Goal: Find contact information: Find contact information

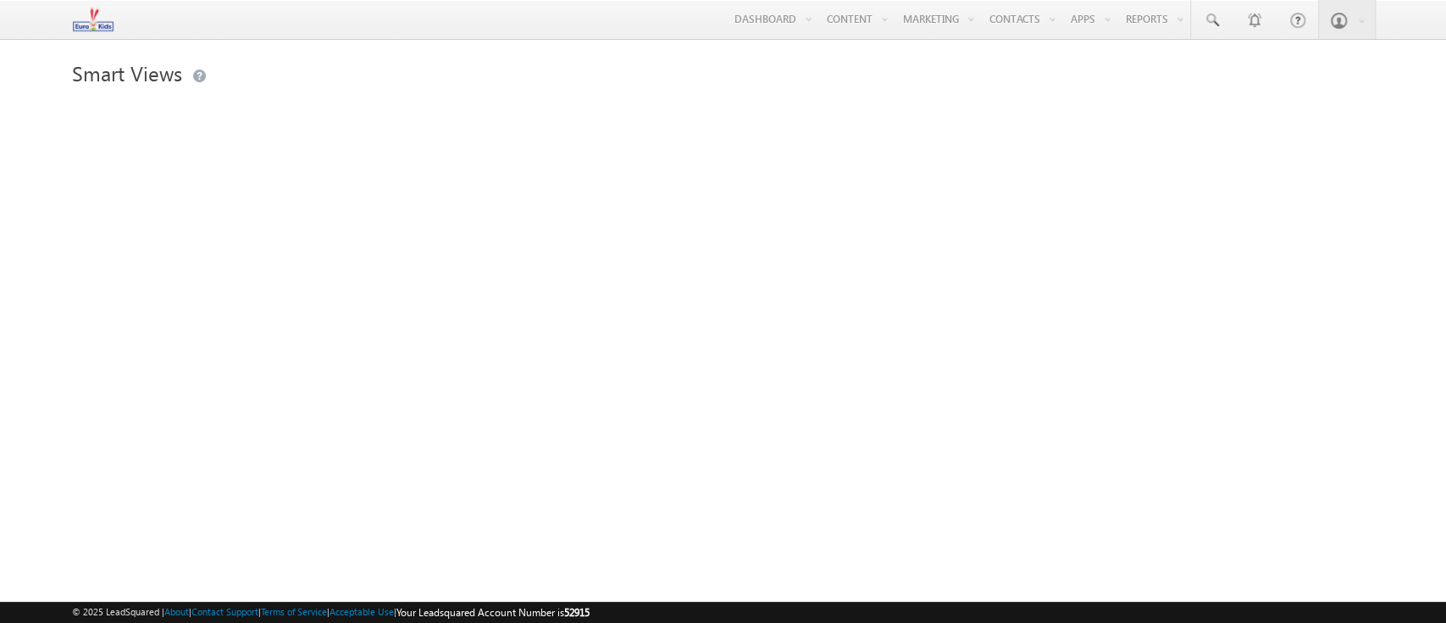
drag, startPoint x: 603, startPoint y: 50, endPoint x: 1425, endPoint y: 122, distance: 825.1
click at [603, 50] on body "Menu Helpdesk.5 helpd esk.5 @euro kidsg roup. com house Learn" at bounding box center [723, 239] width 1446 height 479
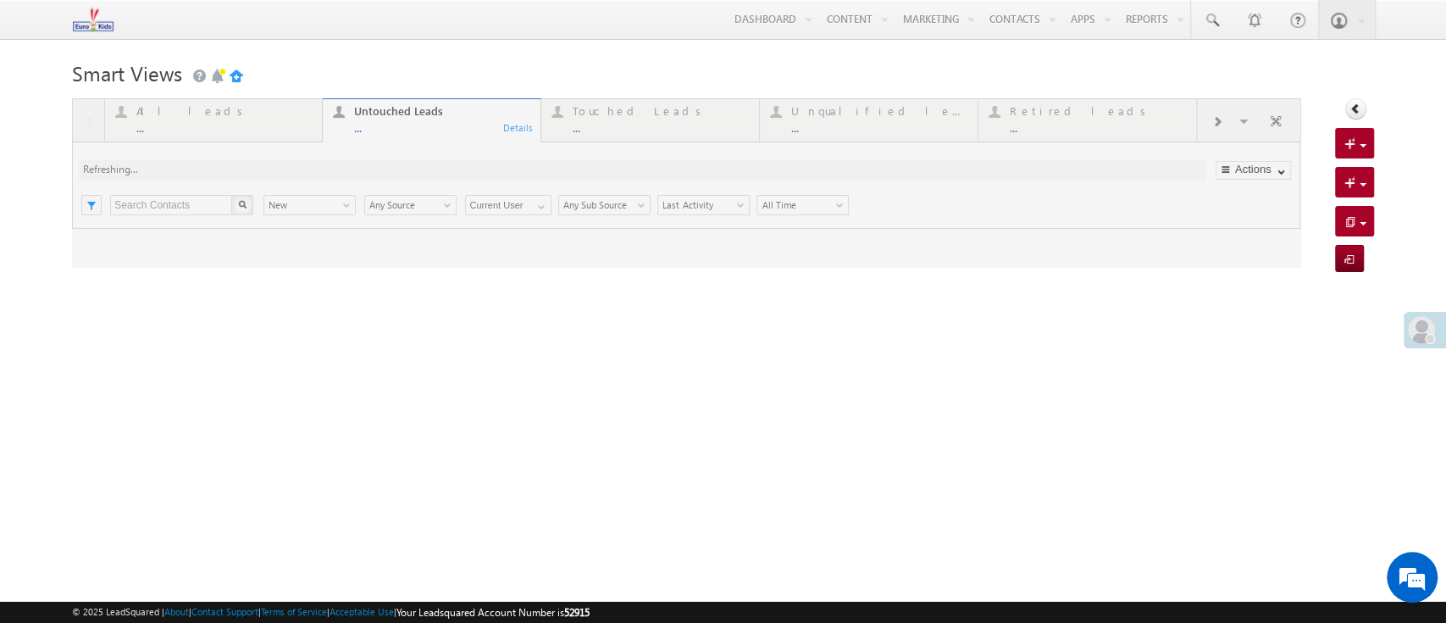
click at [354, 31] on div "Menu Helpdesk.5 helpd esk.5 @euro kidsg roup. com Light house Learn ing Priva t…" at bounding box center [723, 20] width 1302 height 40
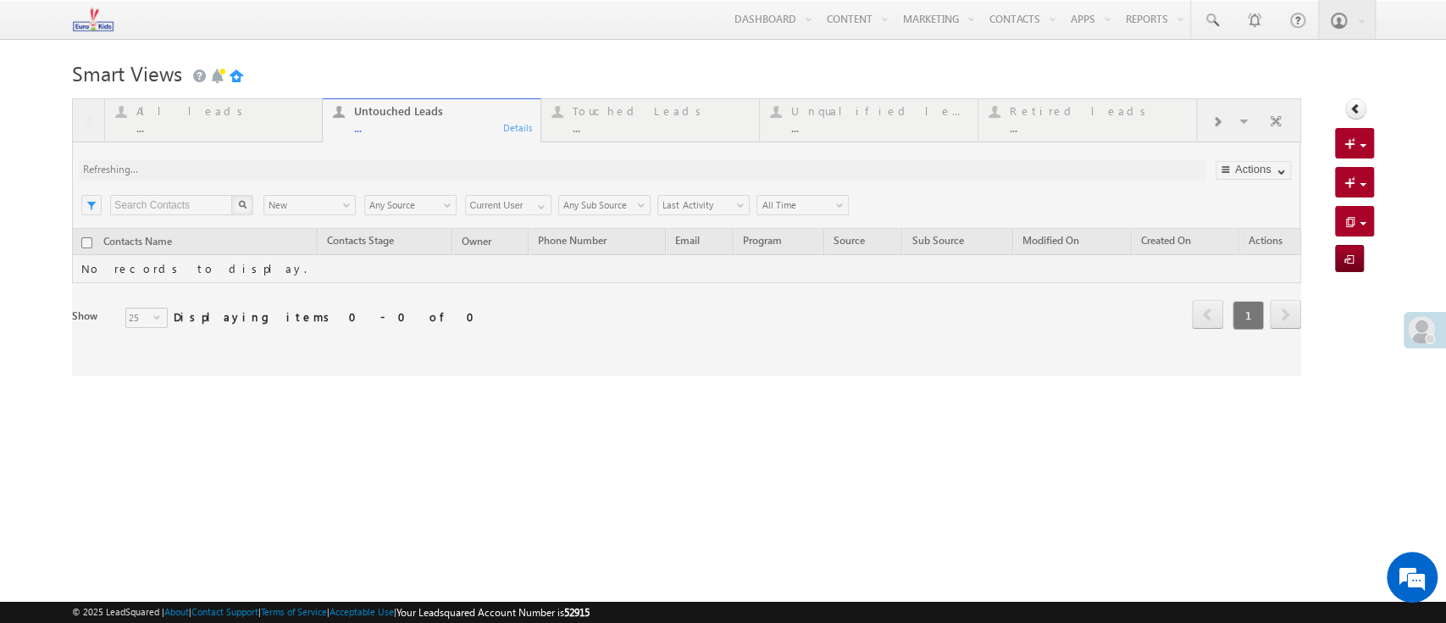
click at [77, 18] on img at bounding box center [93, 19] width 42 height 30
click at [446, 44] on body "Menu Helpdesk.5 helpd esk.5 @euro kidsg roup. com" at bounding box center [723, 239] width 1446 height 479
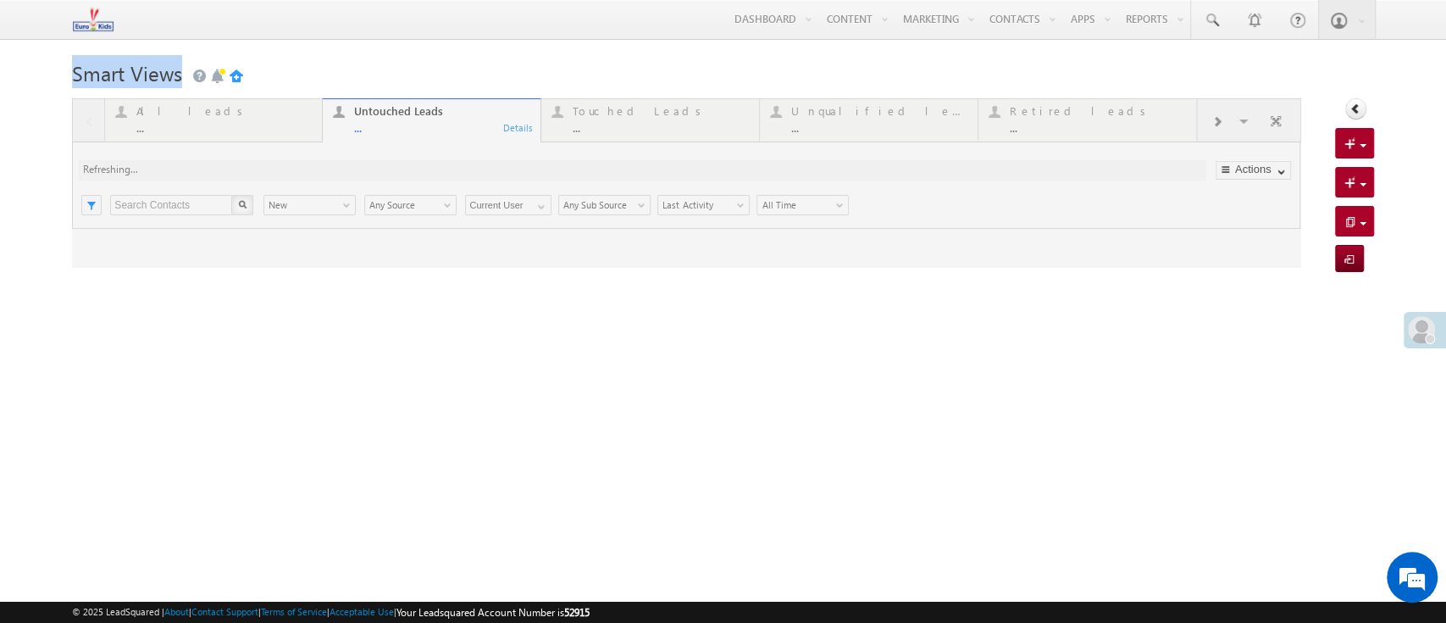
drag, startPoint x: 270, startPoint y: 83, endPoint x: 41, endPoint y: 78, distance: 229.7
click at [41, 78] on body "Menu Helpdesk.5 helpd esk.5 @euro kidsg roup. com" at bounding box center [723, 239] width 1446 height 479
click at [486, 94] on div at bounding box center [723, 93] width 1302 height 10
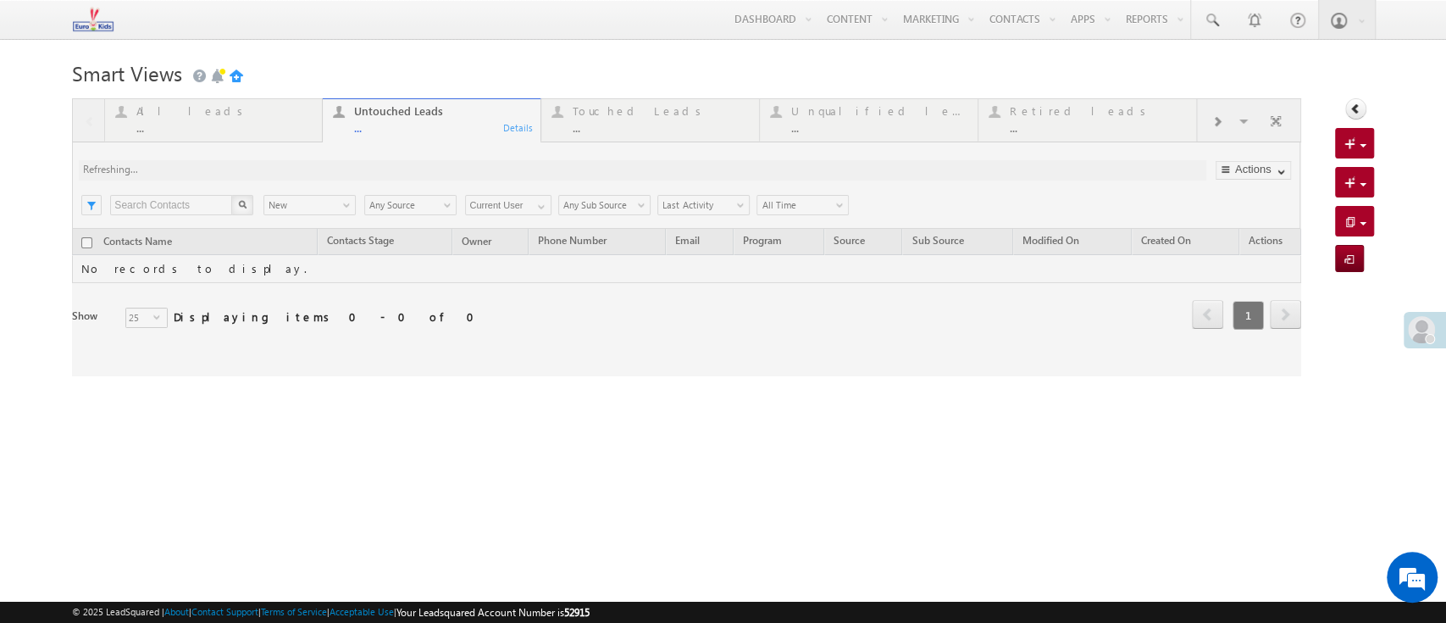
click at [500, 76] on h1 "Smart Views Getting Started" at bounding box center [723, 71] width 1302 height 33
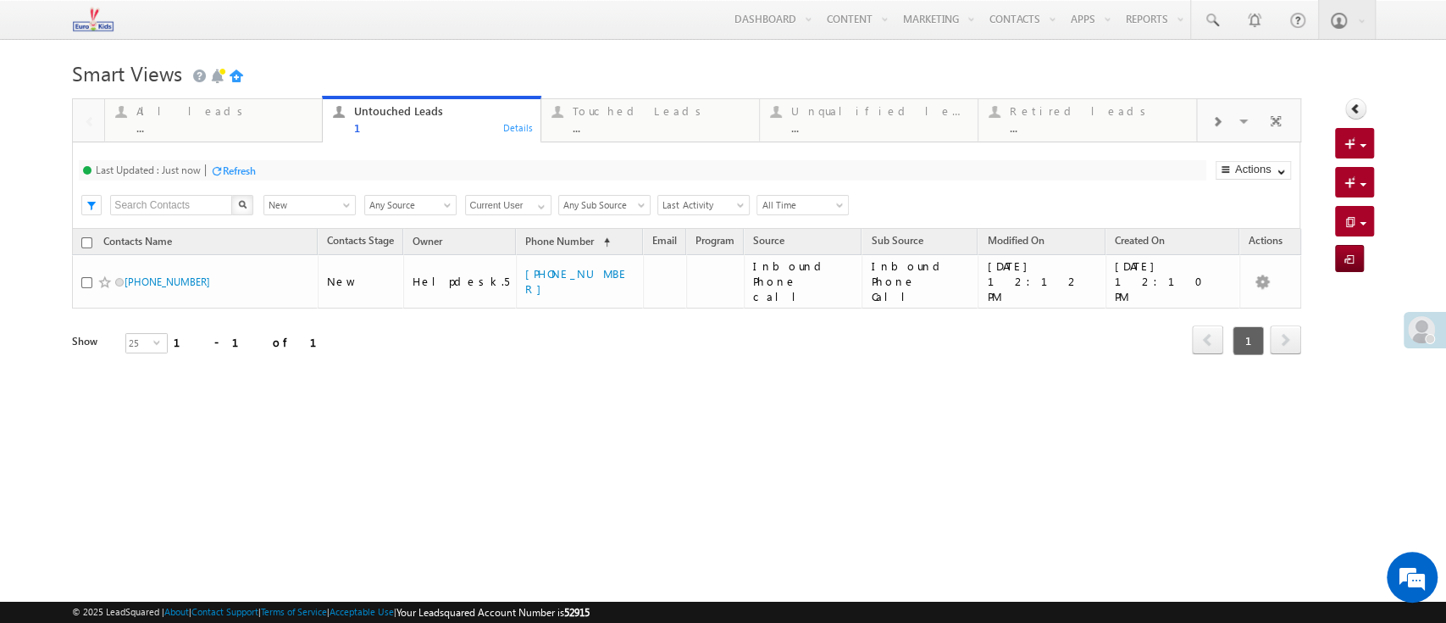
click at [752, 319] on div "Refresh first prev 1 next last 1 - 1 of 1" at bounding box center [686, 332] width 1229 height 49
drag, startPoint x: 774, startPoint y: 376, endPoint x: 895, endPoint y: 57, distance: 341.4
click at [779, 369] on div "Tags × Select at-least one contacts to tag... × Close Contacts Name Contacts St…" at bounding box center [686, 315] width 1229 height 173
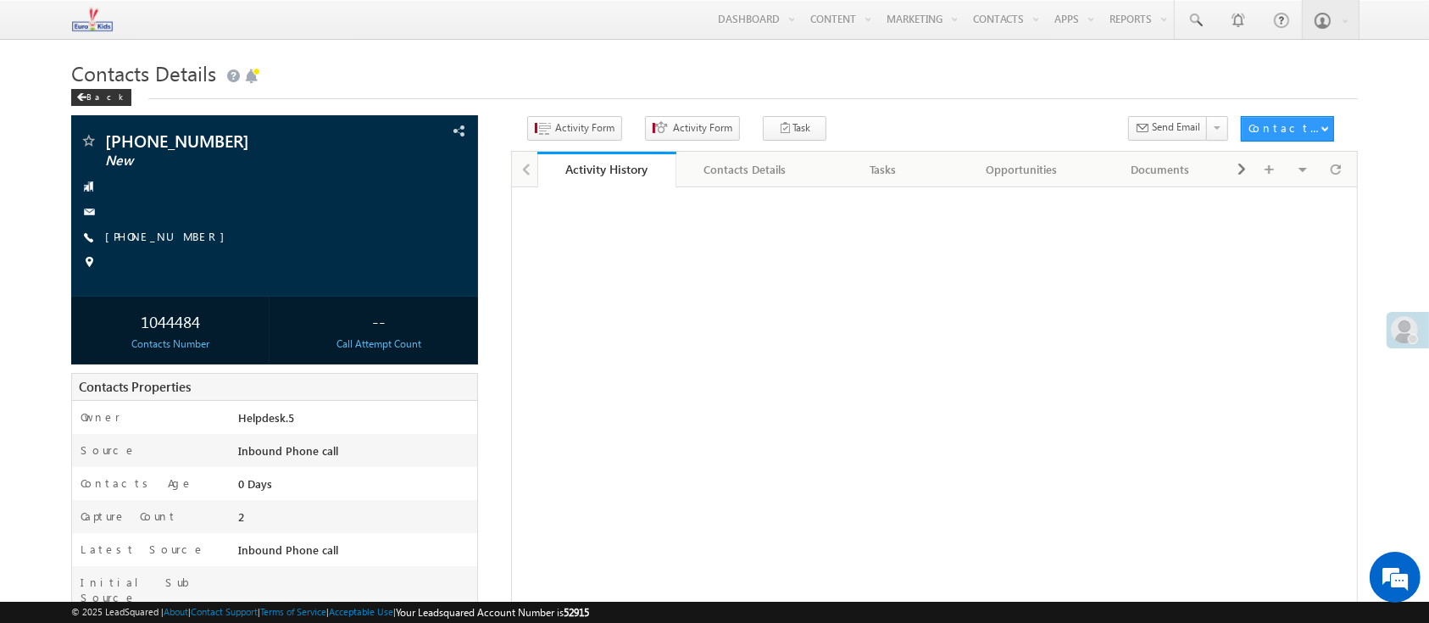
click at [540, 71] on h1 "Contacts Details" at bounding box center [713, 71] width 1285 height 33
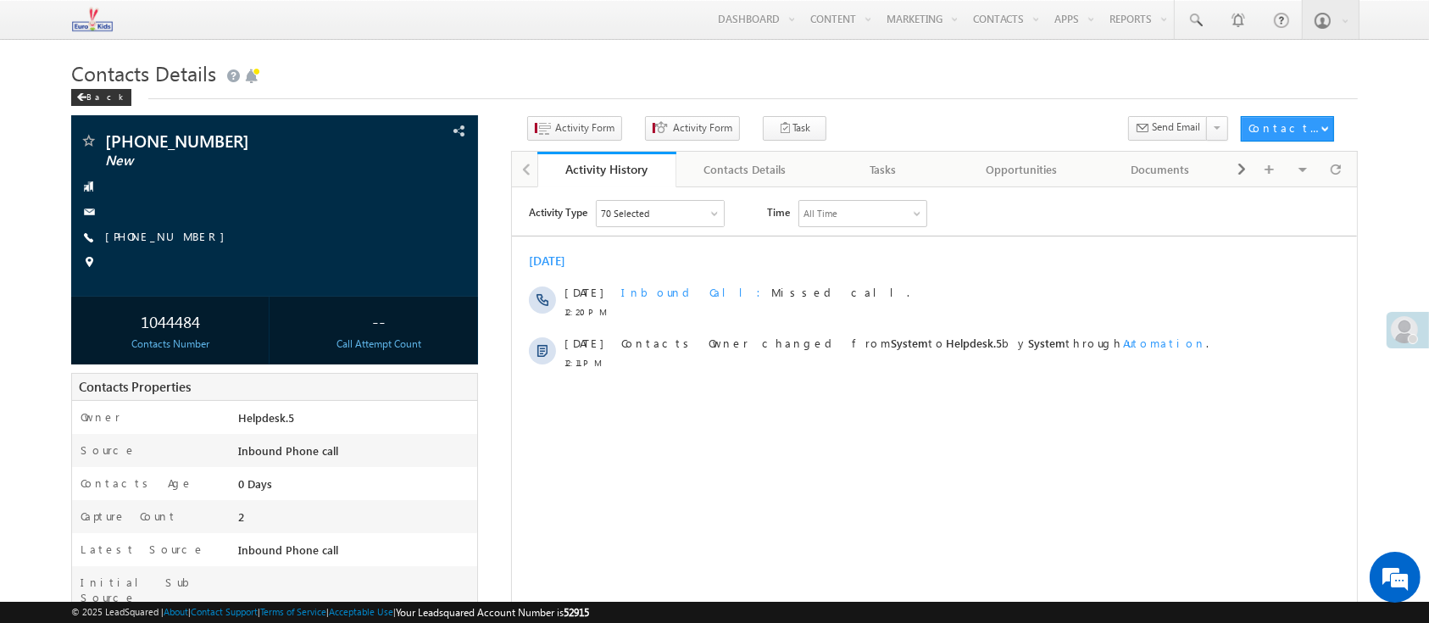
click at [793, 76] on h1 "Contacts Details" at bounding box center [713, 71] width 1285 height 33
click at [785, 50] on body "Menu Helpdesk.5 helpd esk.5 @euro kidsg roup. com" at bounding box center [714, 437] width 1429 height 874
drag, startPoint x: 285, startPoint y: 146, endPoint x: 114, endPoint y: 135, distance: 170.7
click at [114, 135] on span "[PHONE_NUMBER]" at bounding box center [231, 140] width 253 height 17
click at [303, 63] on div "Help documentation for this page" at bounding box center [275, 57] width 234 height 42
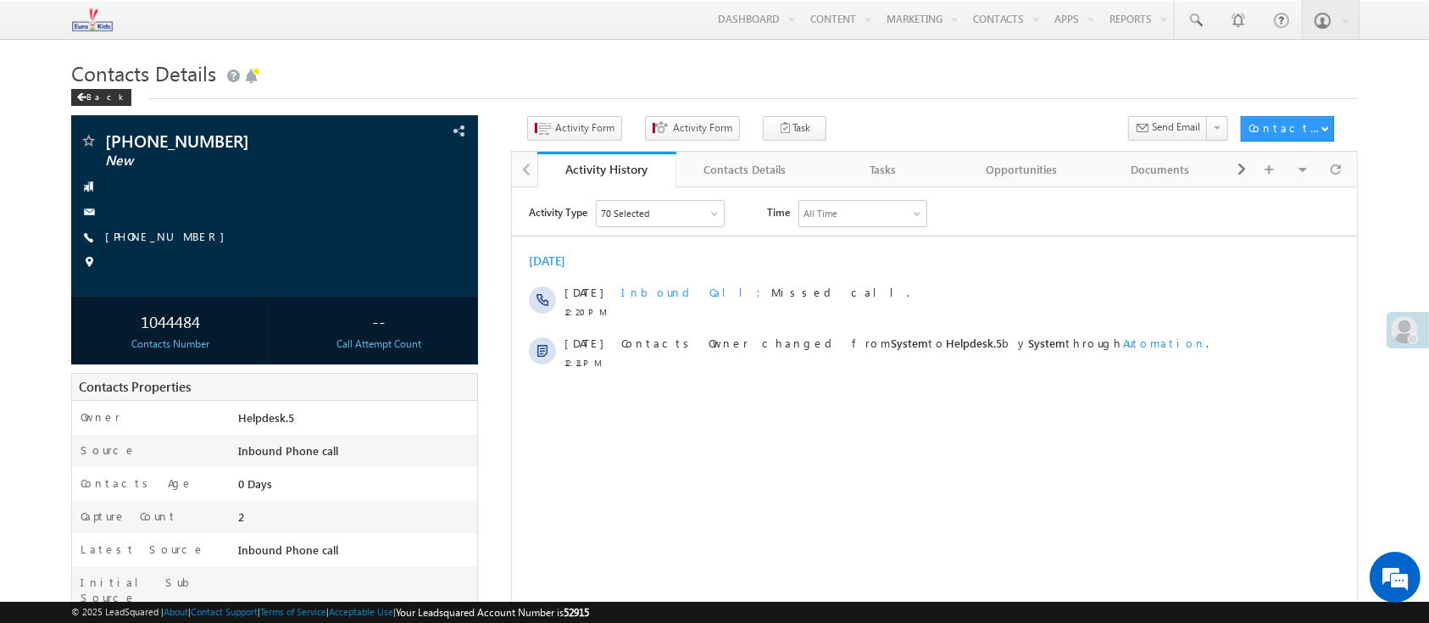
click at [534, 85] on h1 "Contacts Details" at bounding box center [713, 71] width 1285 height 33
click at [581, 88] on h1 "Contacts Details" at bounding box center [713, 71] width 1285 height 33
click at [624, 44] on body "Menu Helpdesk.5 helpd esk.5 @euro kidsg roup. com" at bounding box center [714, 437] width 1429 height 874
click at [622, 45] on body "Menu Helpdesk.5 helpd esk.5 @euro kidsg roup. com" at bounding box center [714, 437] width 1429 height 874
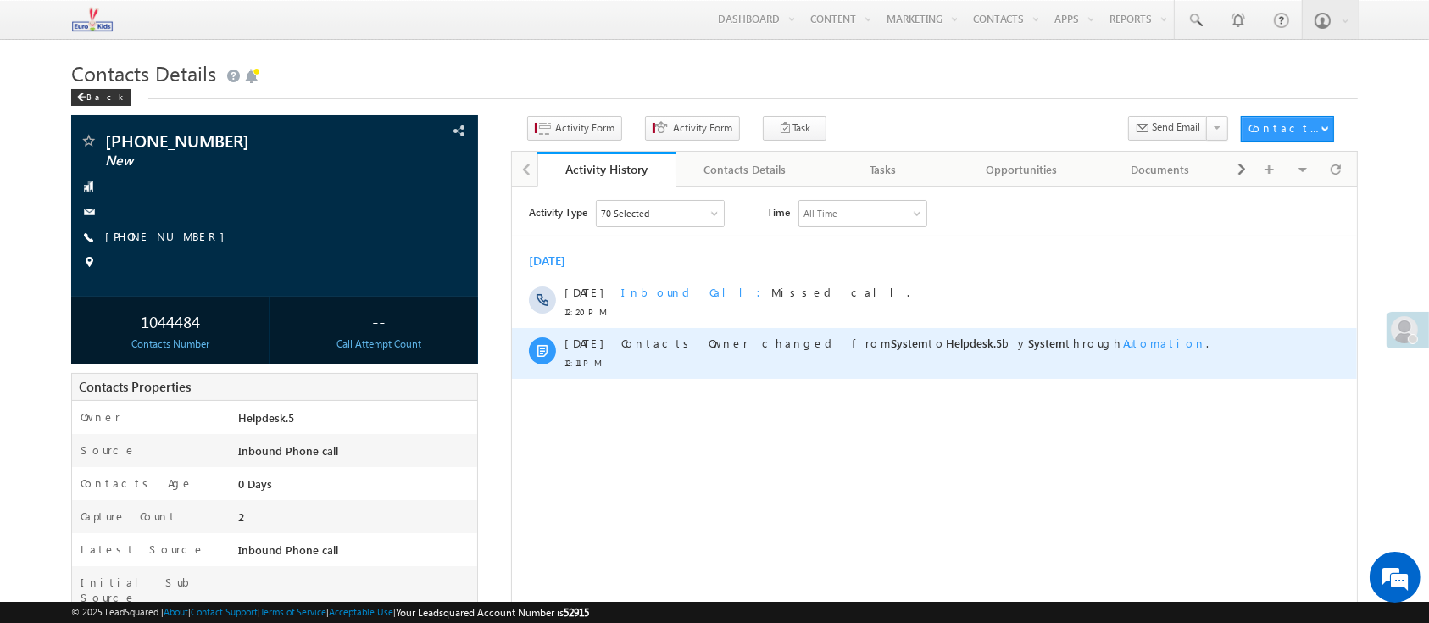
click at [1269, 341] on div "27 Aug 12:11 PM Contacts Owner changed from System to Helpdesk.5 by System thro…" at bounding box center [933, 352] width 845 height 51
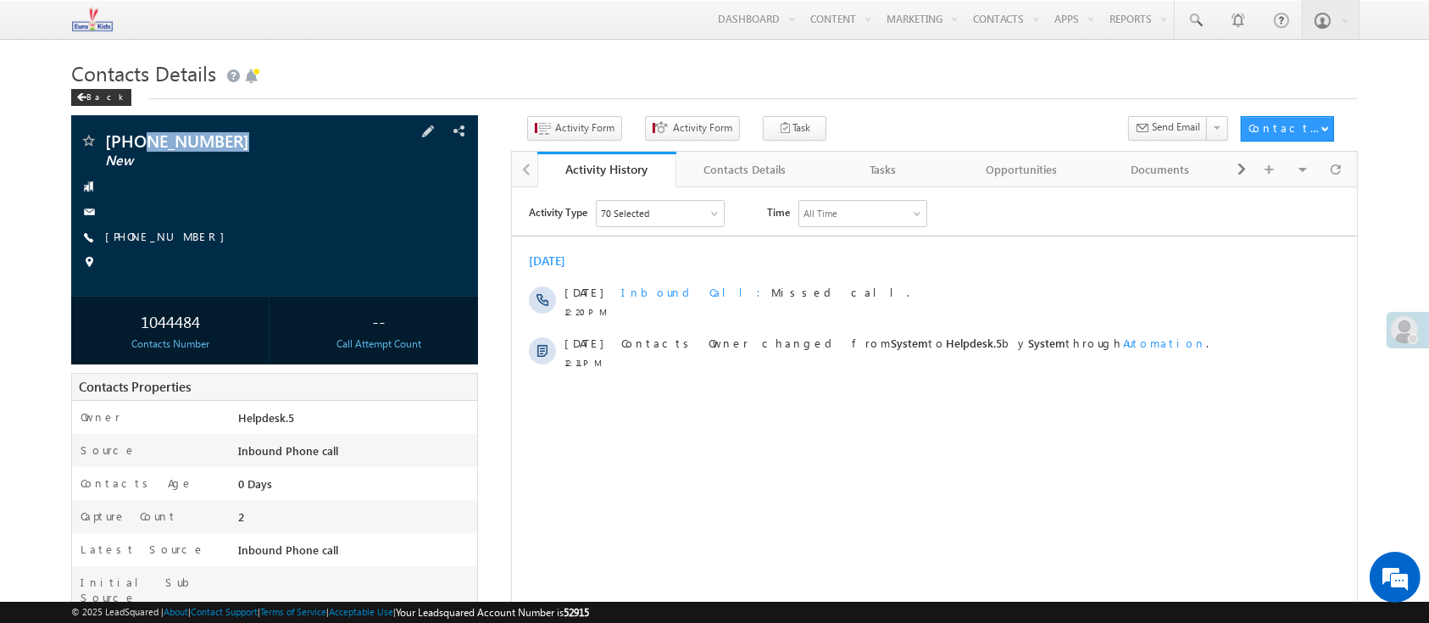
drag, startPoint x: 264, startPoint y: 139, endPoint x: 144, endPoint y: 142, distance: 120.4
click at [144, 142] on span "[PHONE_NUMBER]" at bounding box center [231, 140] width 253 height 17
copy span "9511798308"
click at [1019, 412] on div "Activity Type 70 Selected Select All Sales Activities 1 Sales Activity Email Ac…" at bounding box center [933, 411] width 845 height 424
